Goal: Transaction & Acquisition: Purchase product/service

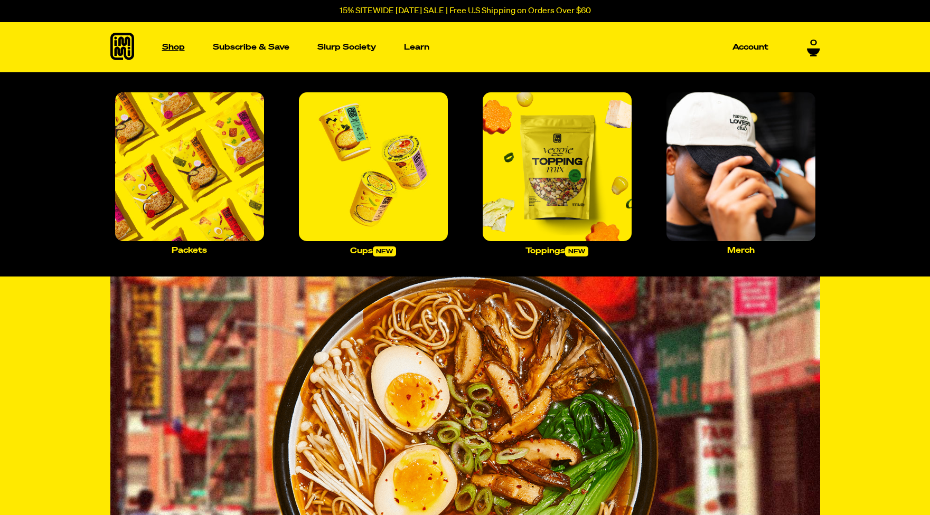
click at [173, 46] on p "Shop" at bounding box center [173, 47] width 23 height 8
click at [174, 45] on p "Shop" at bounding box center [173, 47] width 23 height 8
click at [177, 50] on p "Shop" at bounding box center [173, 47] width 23 height 8
click at [223, 172] on img "Main navigation" at bounding box center [189, 166] width 149 height 149
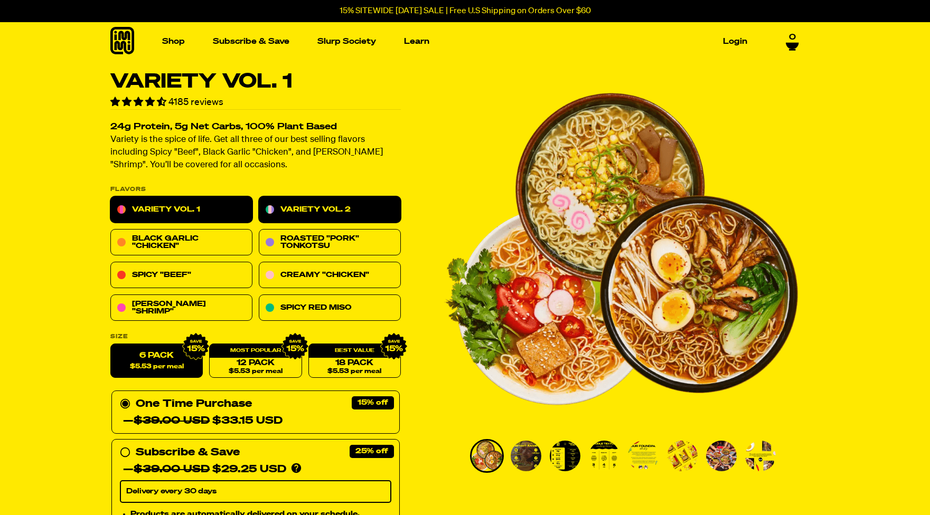
click at [322, 209] on link "Variety Vol. 2" at bounding box center [330, 210] width 142 height 26
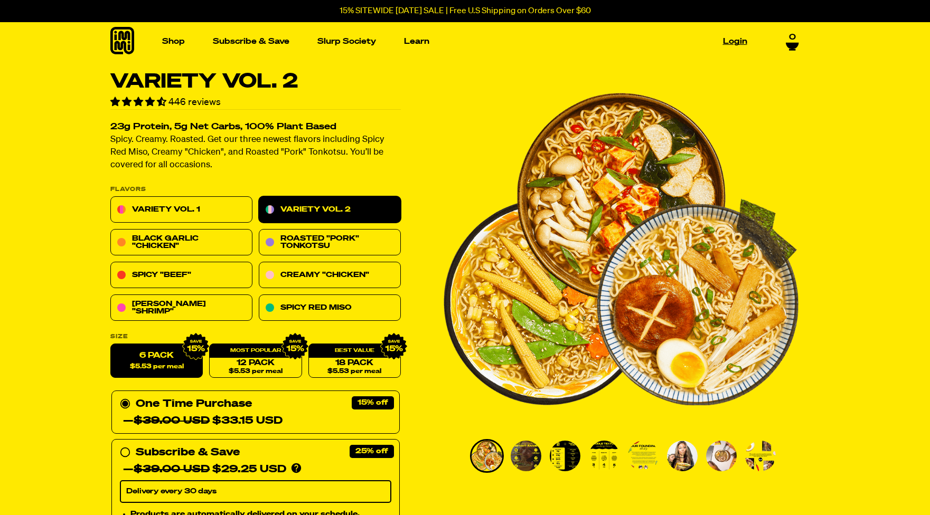
click at [733, 44] on link "Login" at bounding box center [735, 41] width 33 height 16
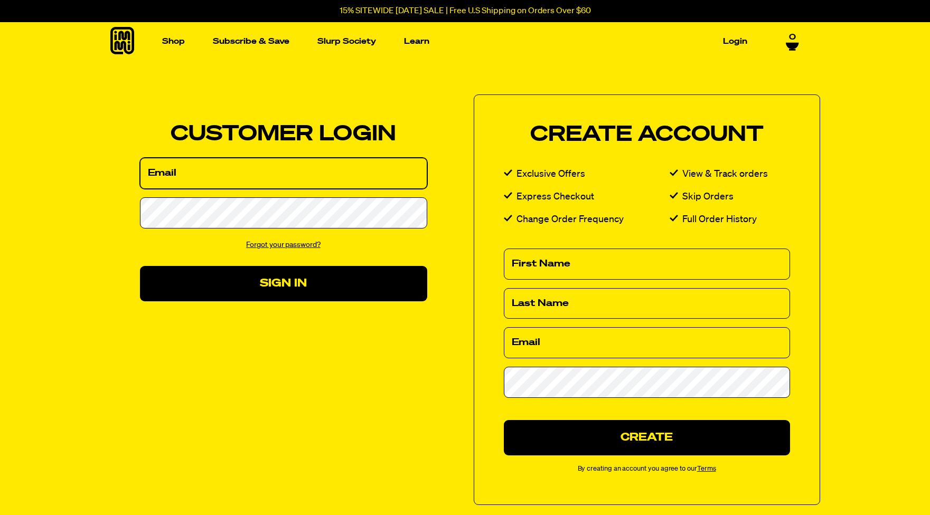
click at [279, 176] on input "Email" at bounding box center [283, 173] width 287 height 31
type input "[EMAIL_ADDRESS][DOMAIN_NAME]"
